Goal: Navigation & Orientation: Find specific page/section

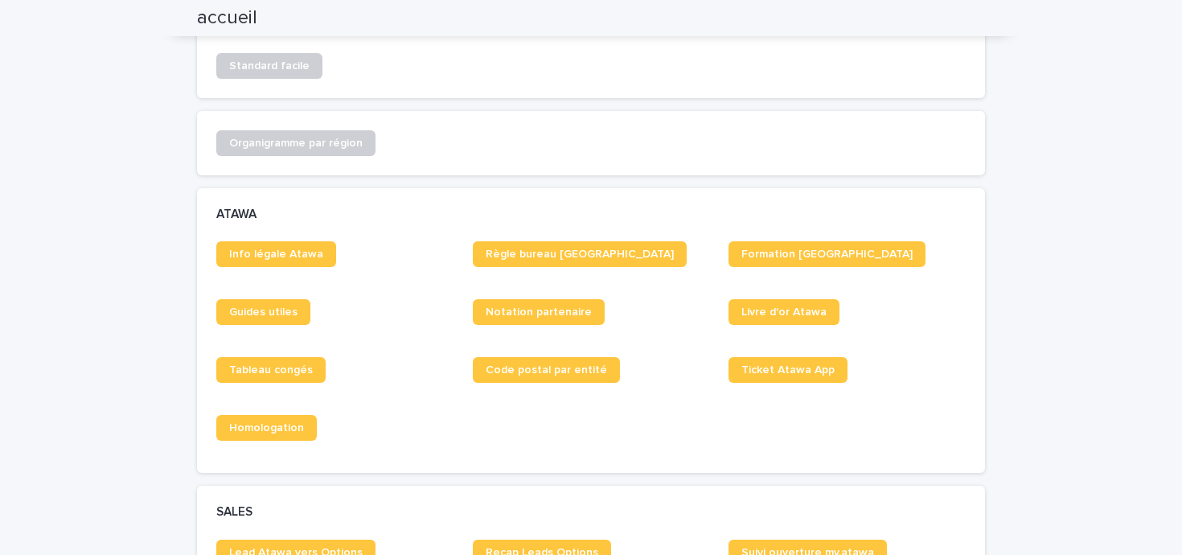
scroll to position [815, 0]
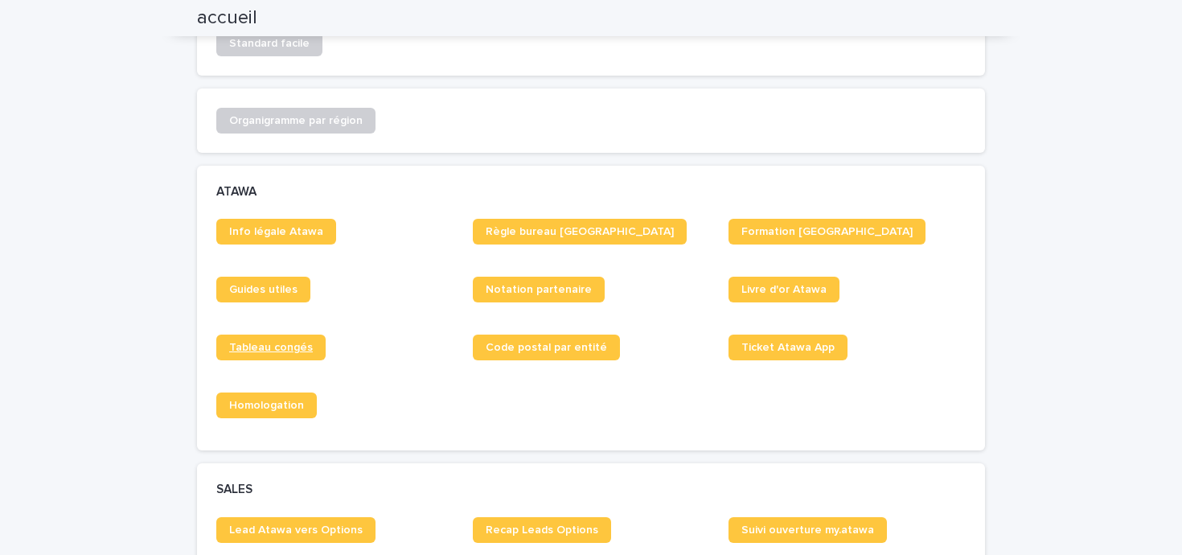
click at [287, 343] on span "Tableau congés" at bounding box center [271, 347] width 84 height 11
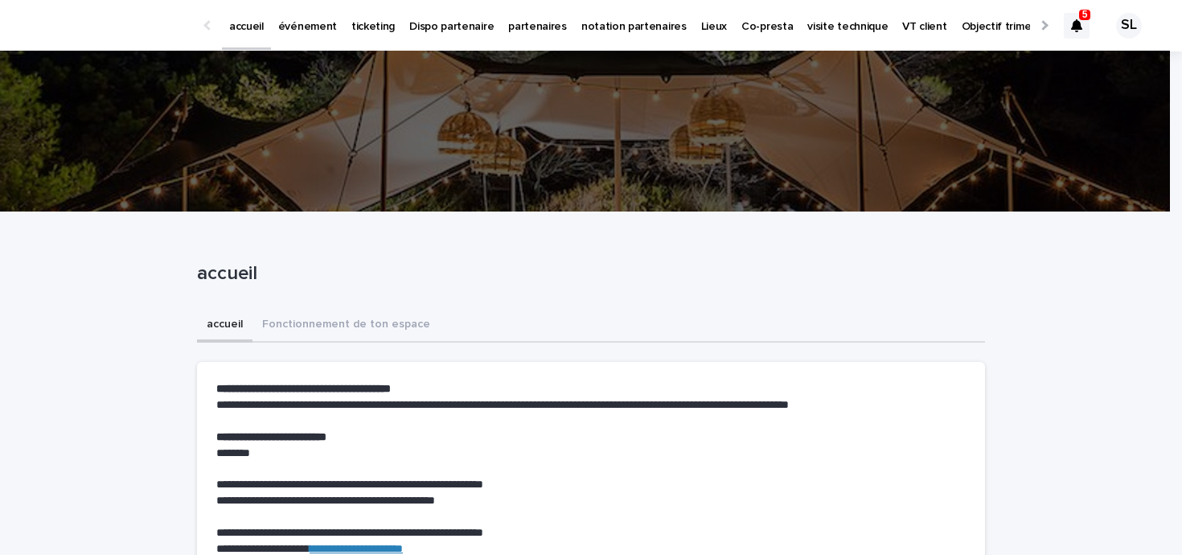
click at [293, 33] on p "événement" at bounding box center [307, 17] width 59 height 34
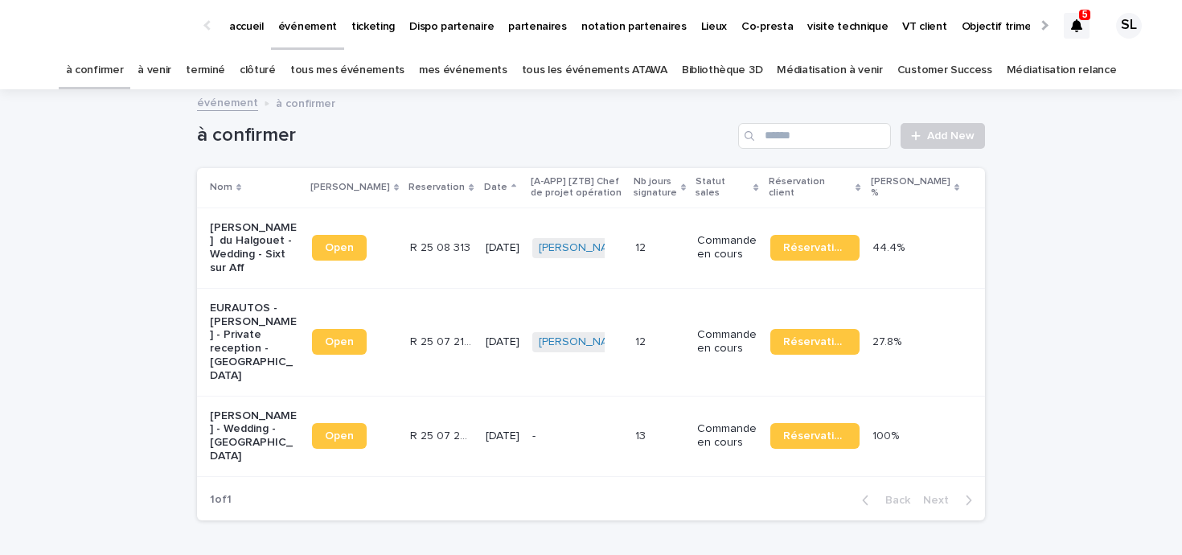
click at [1061, 263] on div "Loading... Saving… Loading... Saving… à confirmer Add New Nom Lien Stacker Rese…" at bounding box center [591, 352] width 1182 height 523
click at [1071, 22] on icon at bounding box center [1076, 25] width 11 height 13
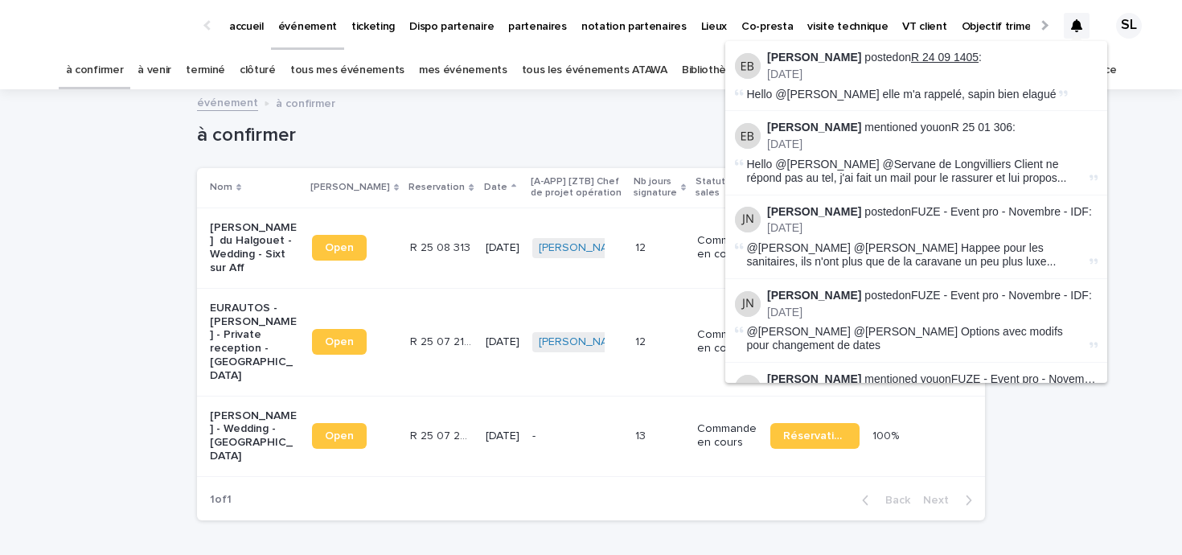
click at [951, 55] on link "R 24 09 1405" at bounding box center [945, 57] width 68 height 13
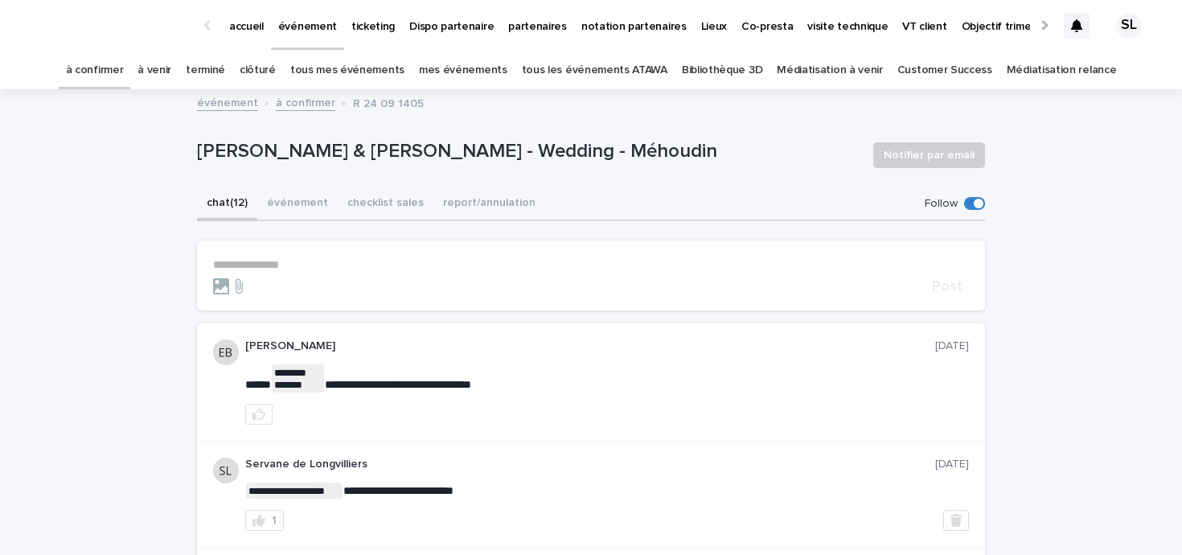
click at [1064, 32] on div at bounding box center [1077, 26] width 26 height 26
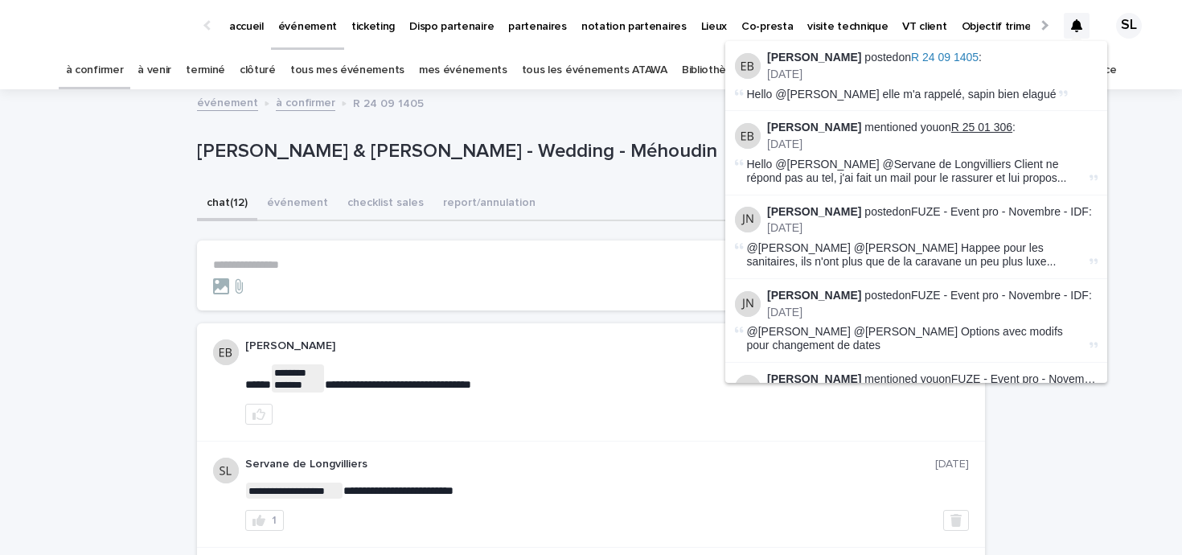
click at [975, 129] on link "R 25 01 306" at bounding box center [981, 127] width 61 height 13
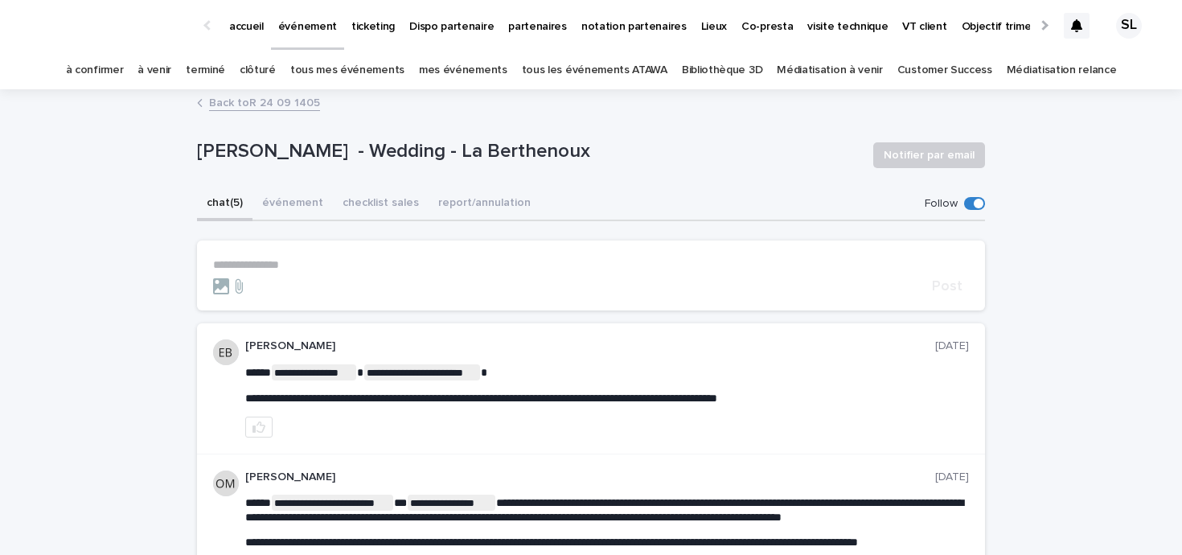
click at [1069, 14] on div at bounding box center [1077, 26] width 26 height 26
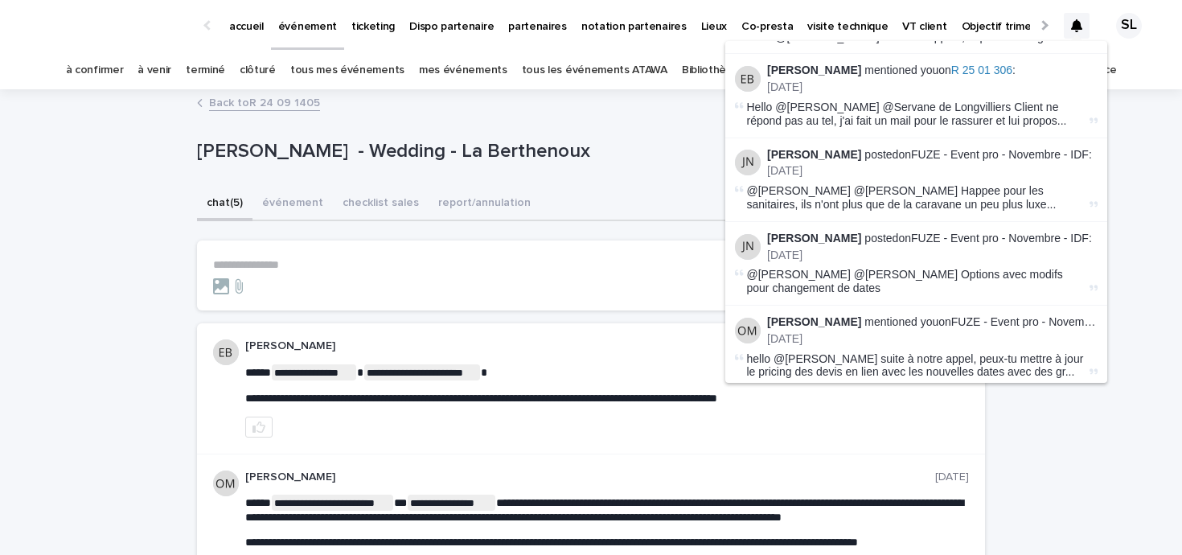
scroll to position [58, 0]
click at [985, 158] on link "FUZE - Event pro - Novembre - IDF" at bounding box center [1000, 153] width 178 height 13
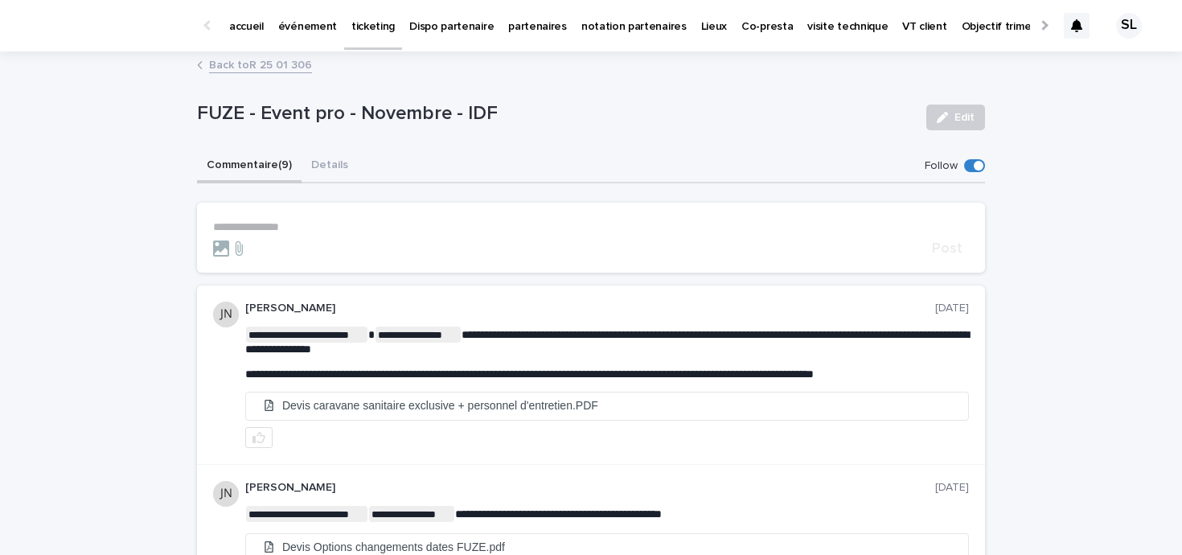
click at [1071, 31] on icon at bounding box center [1076, 25] width 11 height 13
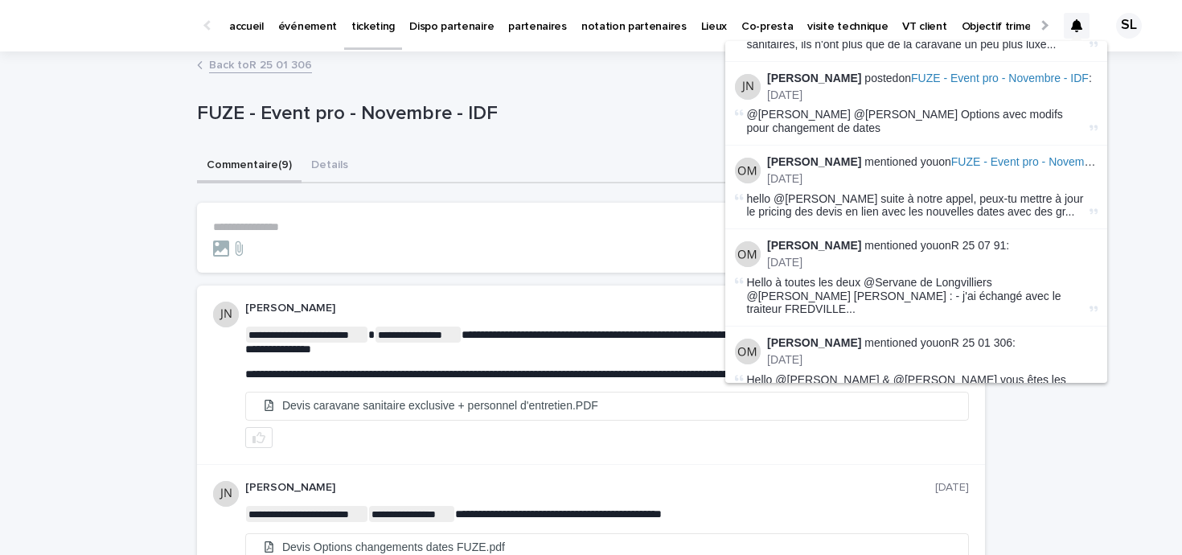
scroll to position [220, 0]
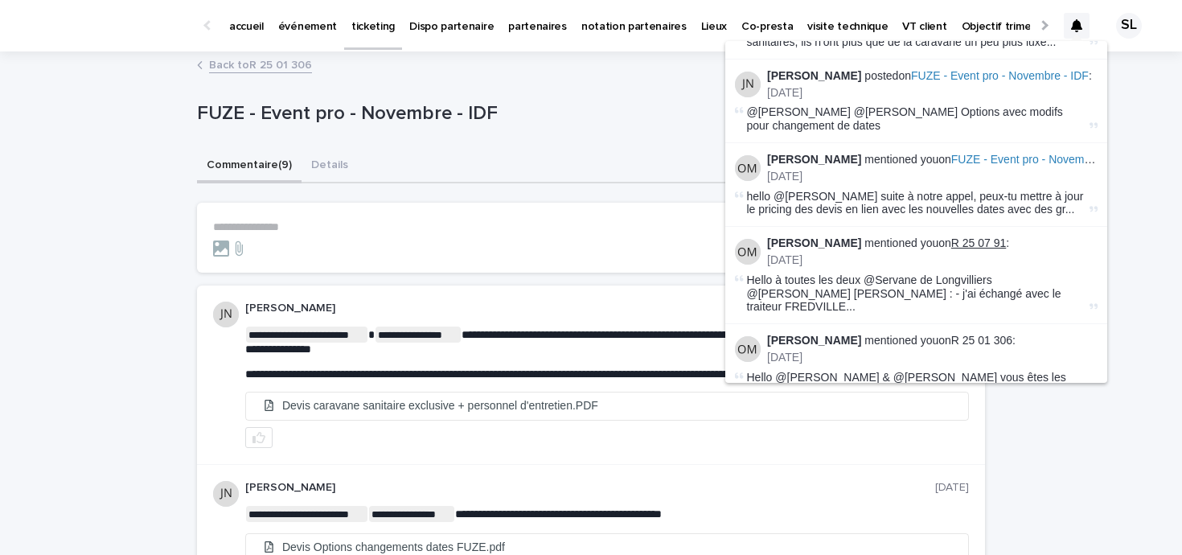
click at [974, 241] on link "R 25 07 91" at bounding box center [978, 242] width 55 height 13
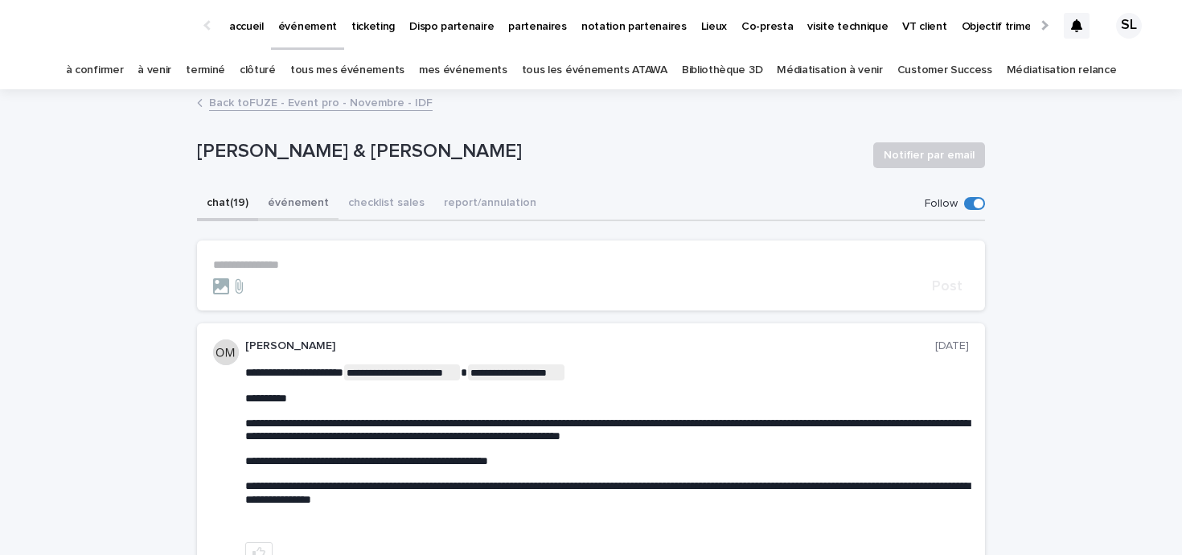
click at [308, 208] on button "événement" at bounding box center [298, 204] width 80 height 34
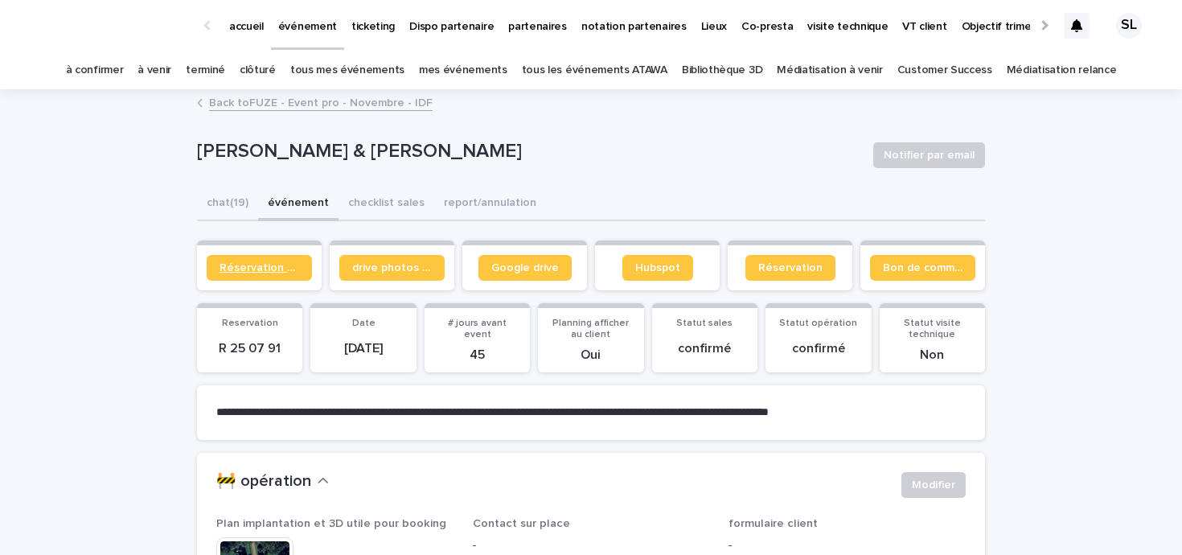
click at [240, 265] on span "Réservation client" at bounding box center [260, 267] width 80 height 11
click at [219, 203] on button "chat (19)" at bounding box center [227, 204] width 61 height 34
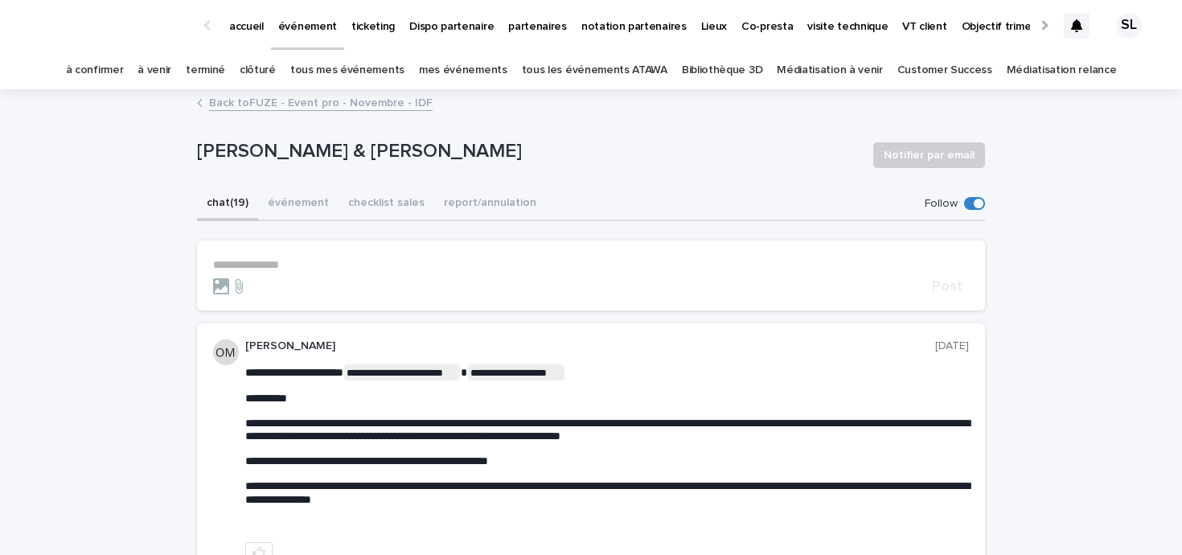
click at [1071, 20] on icon at bounding box center [1076, 25] width 11 height 13
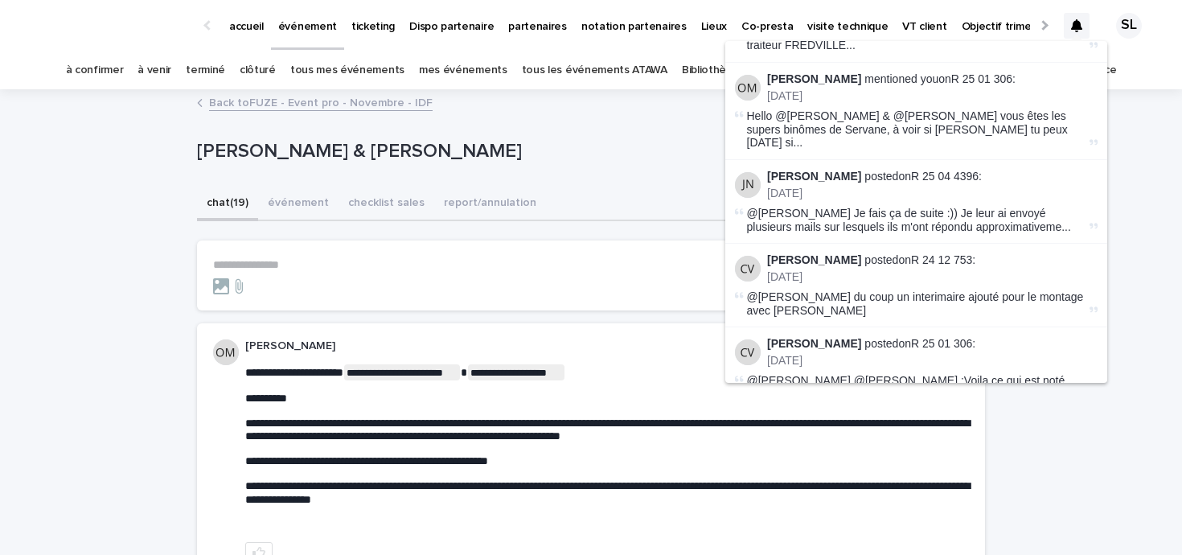
scroll to position [485, 0]
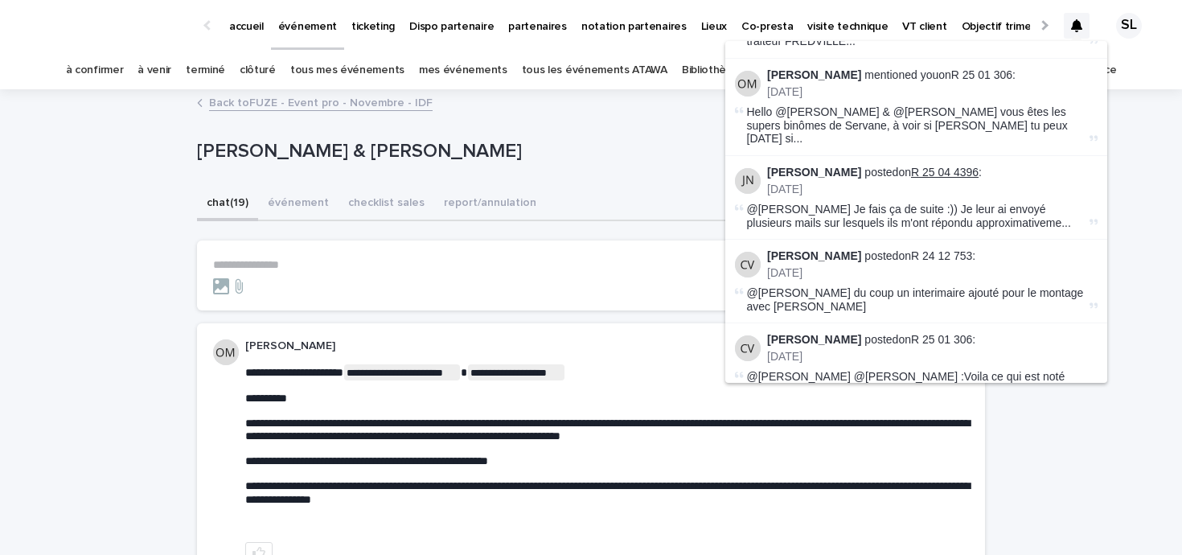
click at [945, 166] on link "R 25 04 4396" at bounding box center [945, 172] width 68 height 13
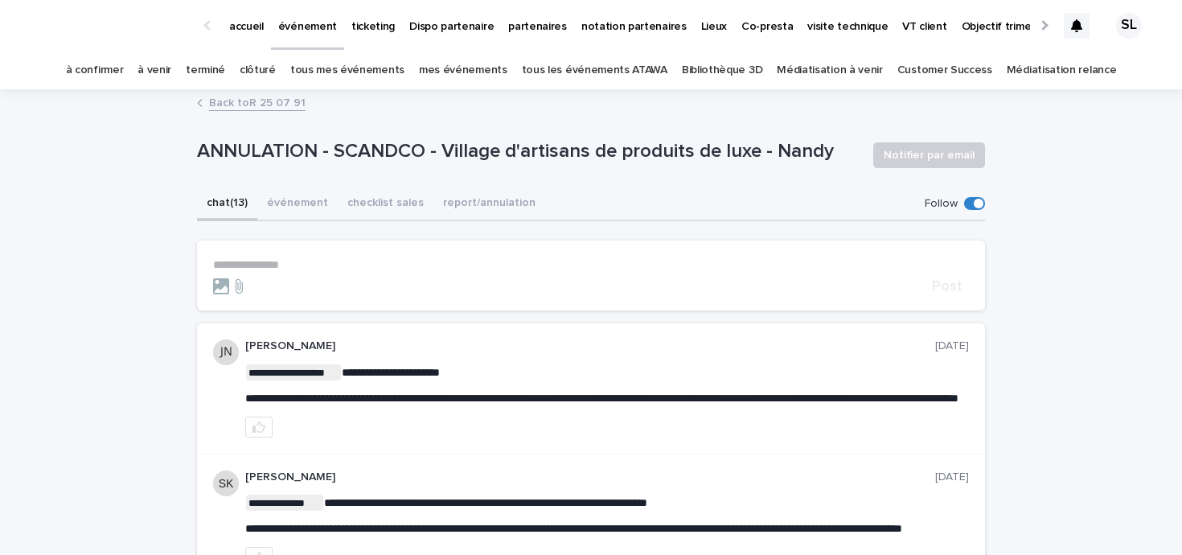
click at [1071, 26] on icon at bounding box center [1076, 25] width 11 height 13
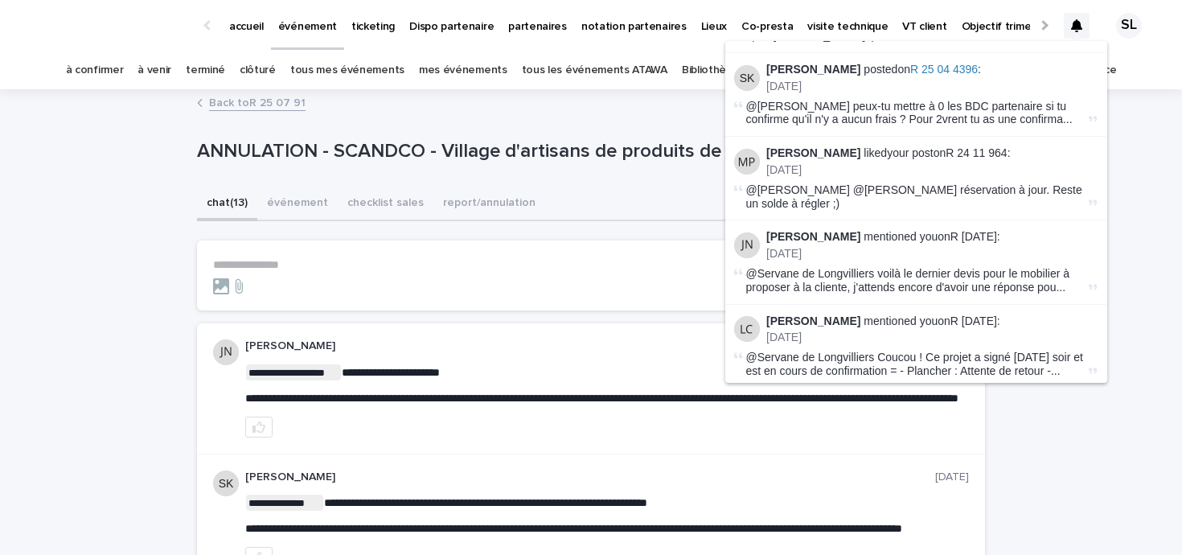
scroll to position [931, 1]
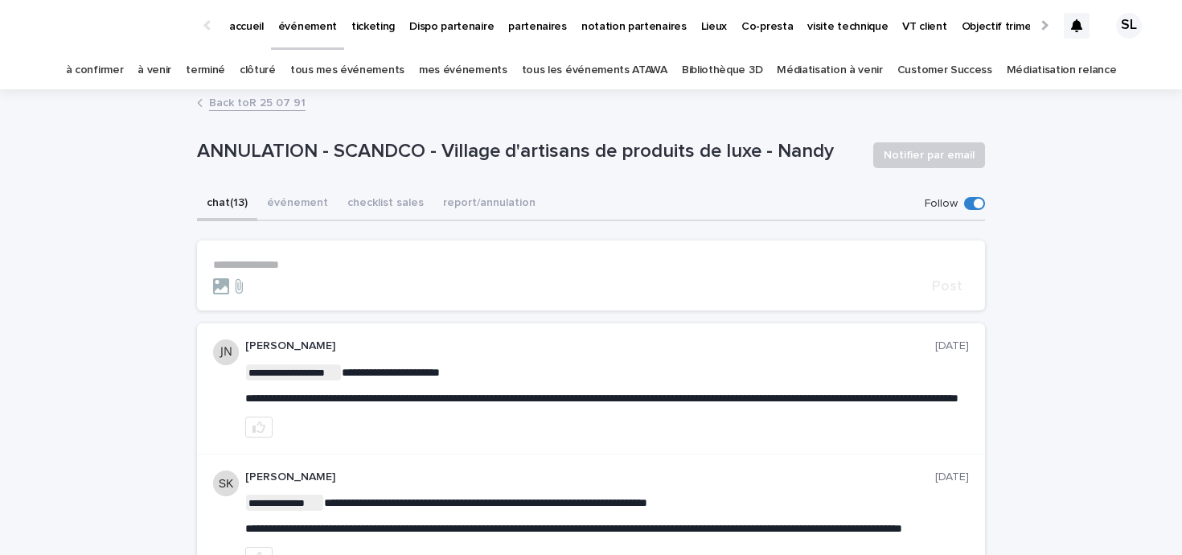
click at [570, 258] on p "**********" at bounding box center [591, 265] width 756 height 14
